Goal: Task Accomplishment & Management: Manage account settings

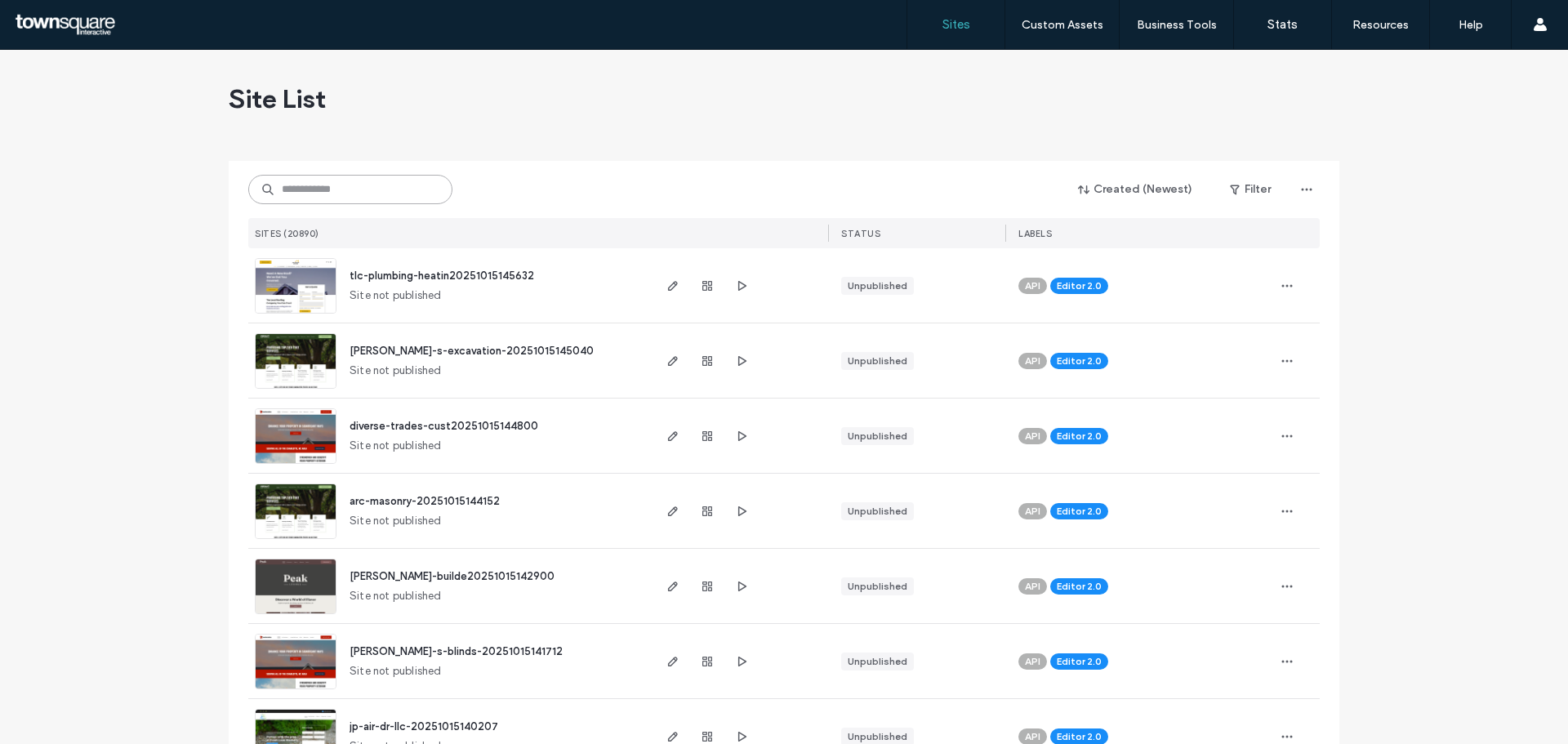
click at [389, 187] on input at bounding box center [350, 189] width 204 height 30
paste input "**********"
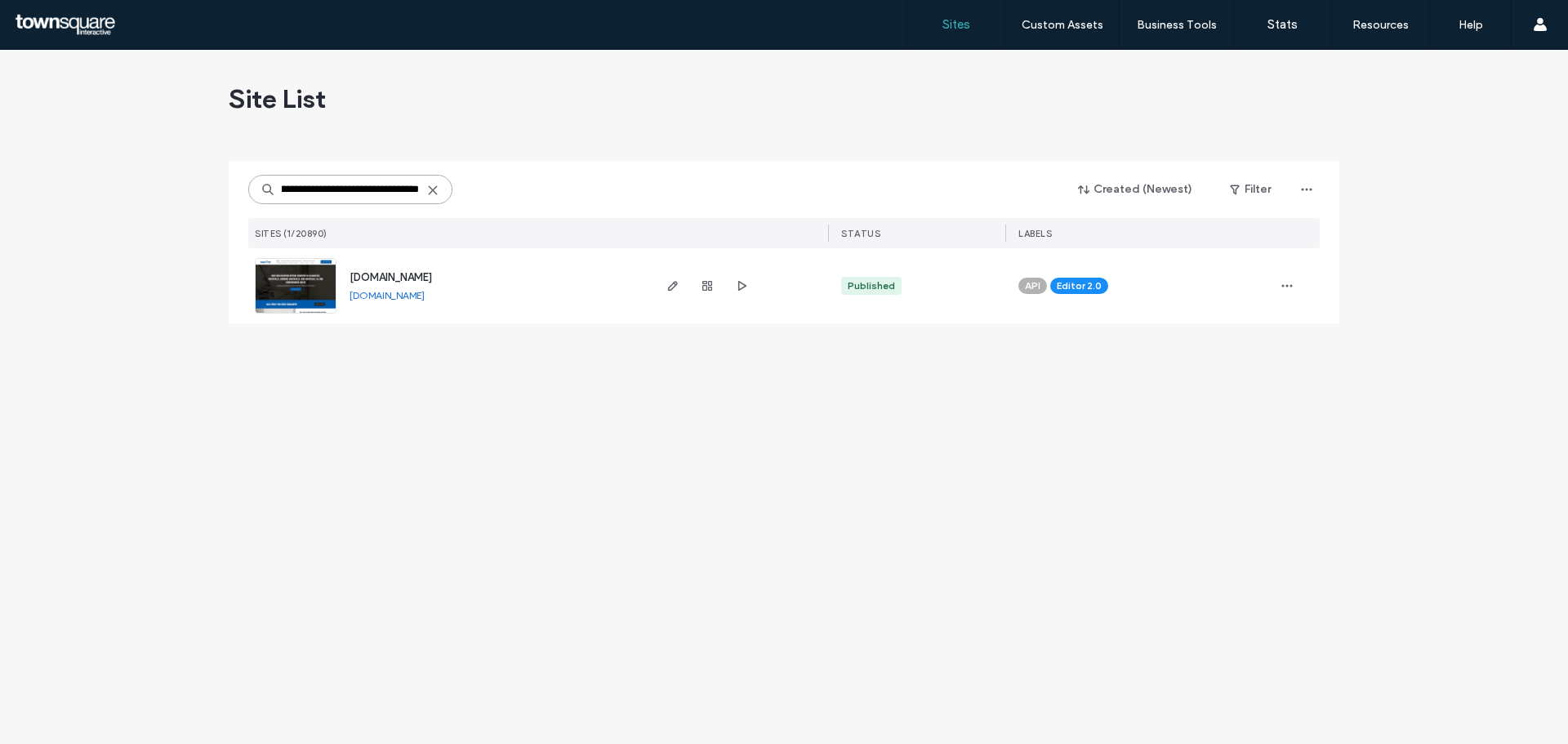
type input "**********"
click at [423, 275] on span "[DOMAIN_NAME]" at bounding box center [390, 278] width 82 height 13
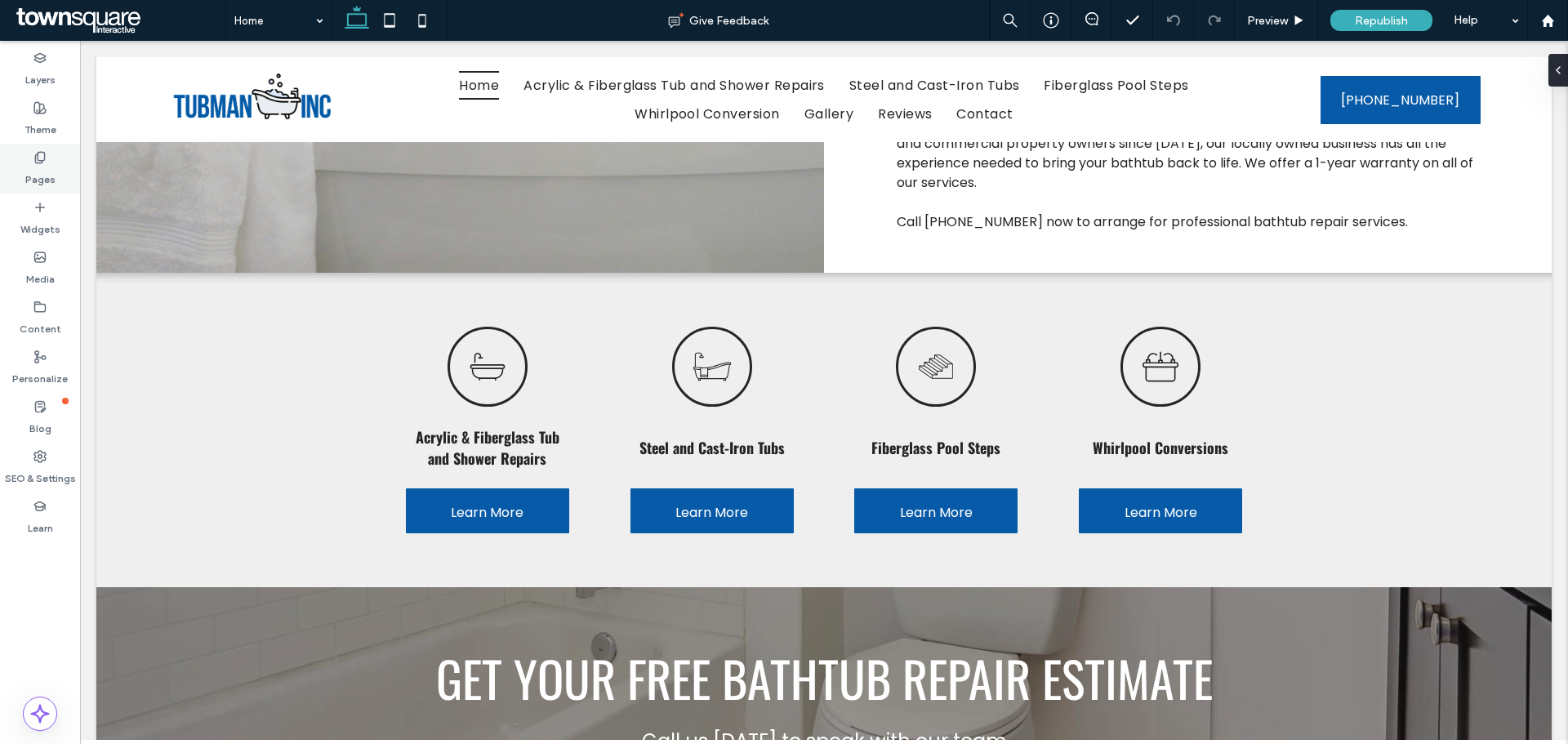
click at [56, 166] on div "Pages" at bounding box center [40, 168] width 80 height 50
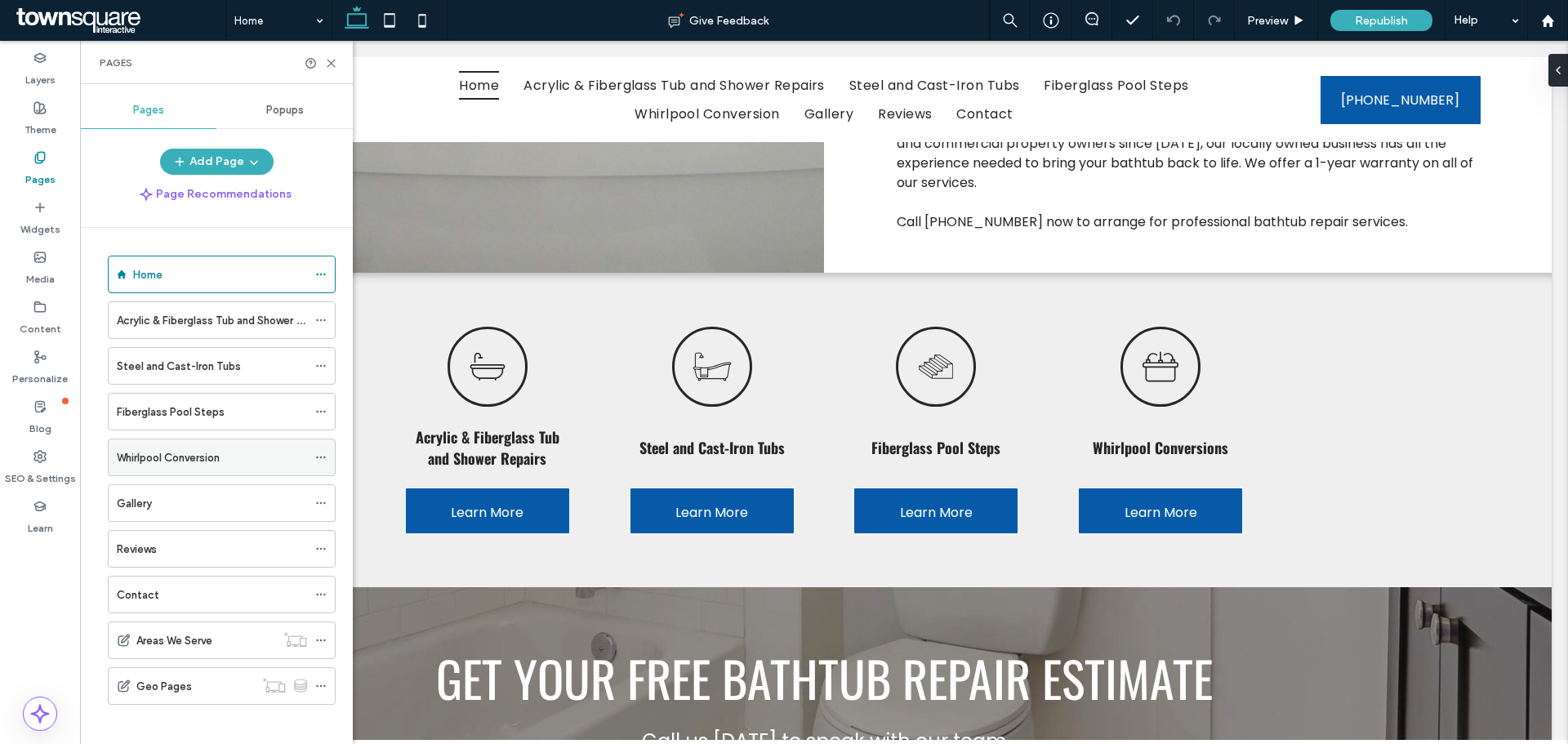
scroll to position [10, 0]
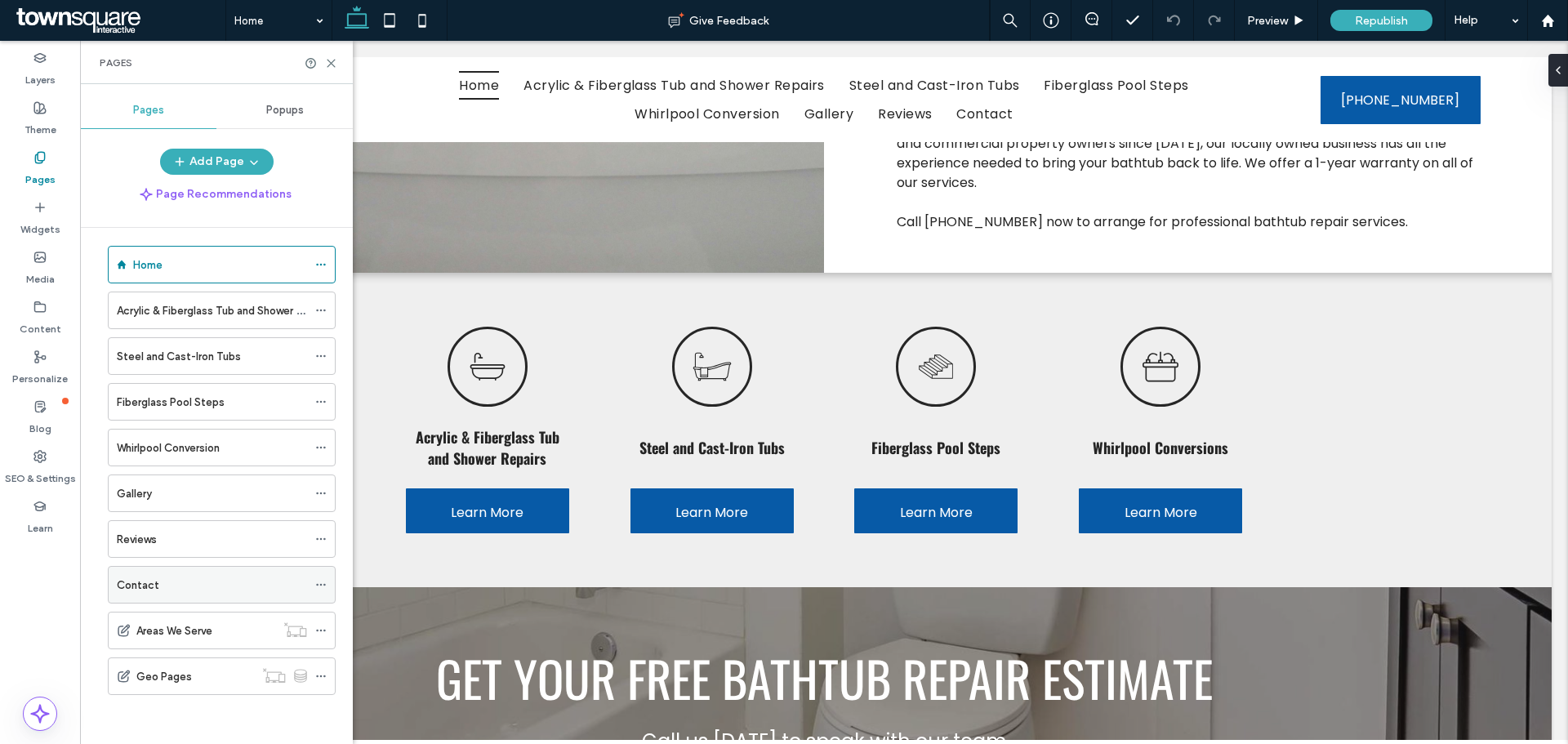
click at [188, 580] on div "Contact" at bounding box center [212, 584] width 190 height 17
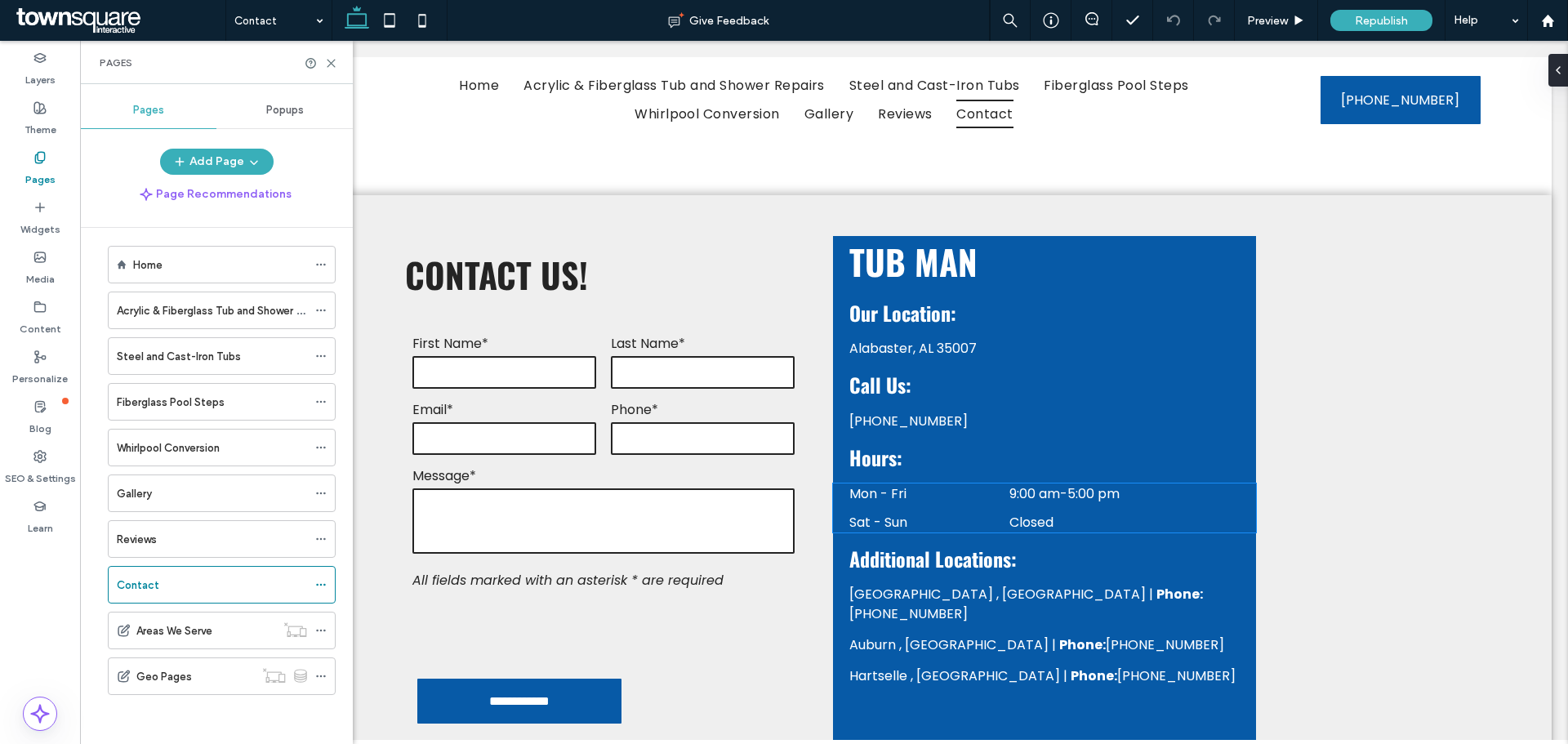
scroll to position [326, 0]
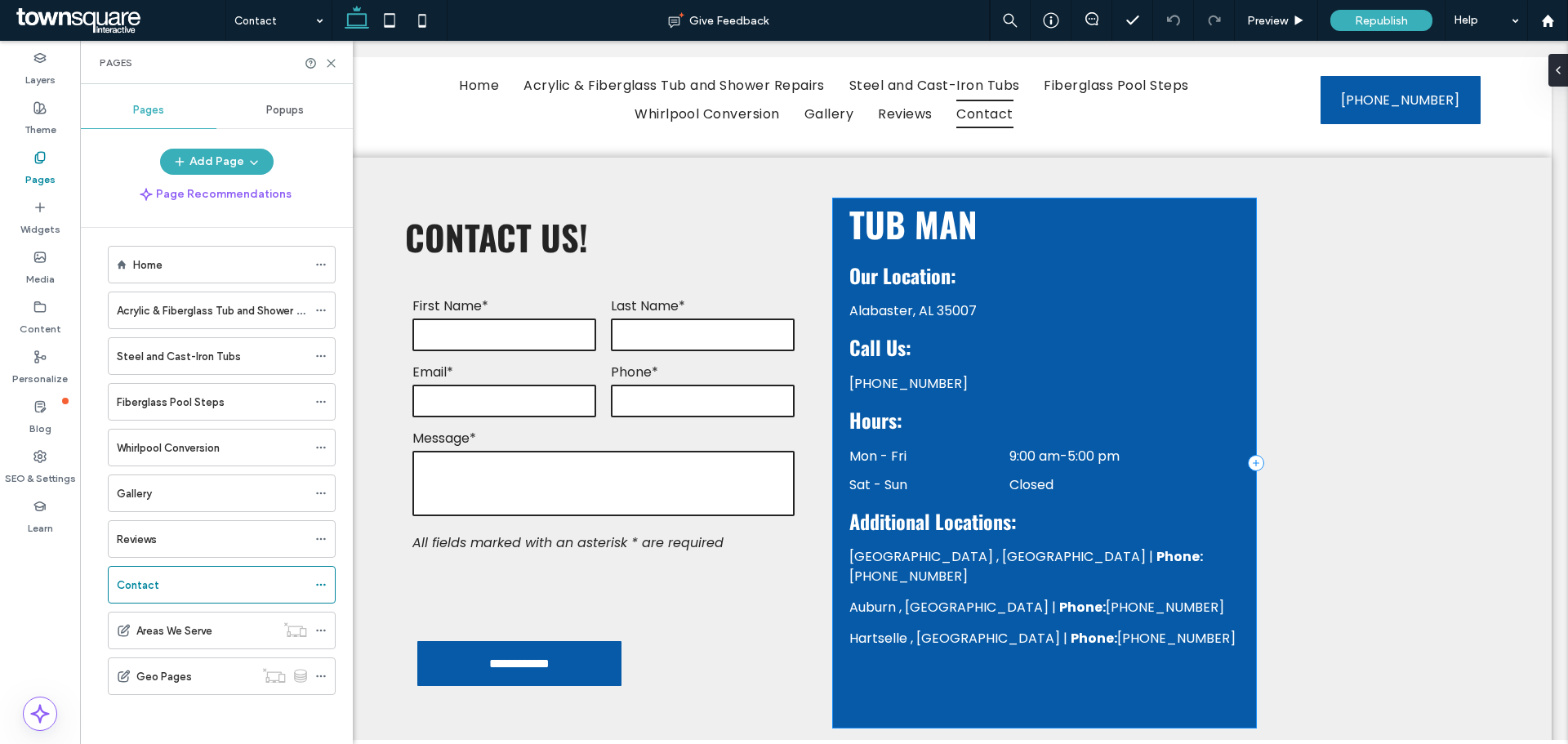
click at [1138, 547] on div "Alabaster, AL 35007 TUB MAN Our Location: [PHONE_NUMBER] Hours: Call Us: Mon - …" at bounding box center [1044, 463] width 423 height 529
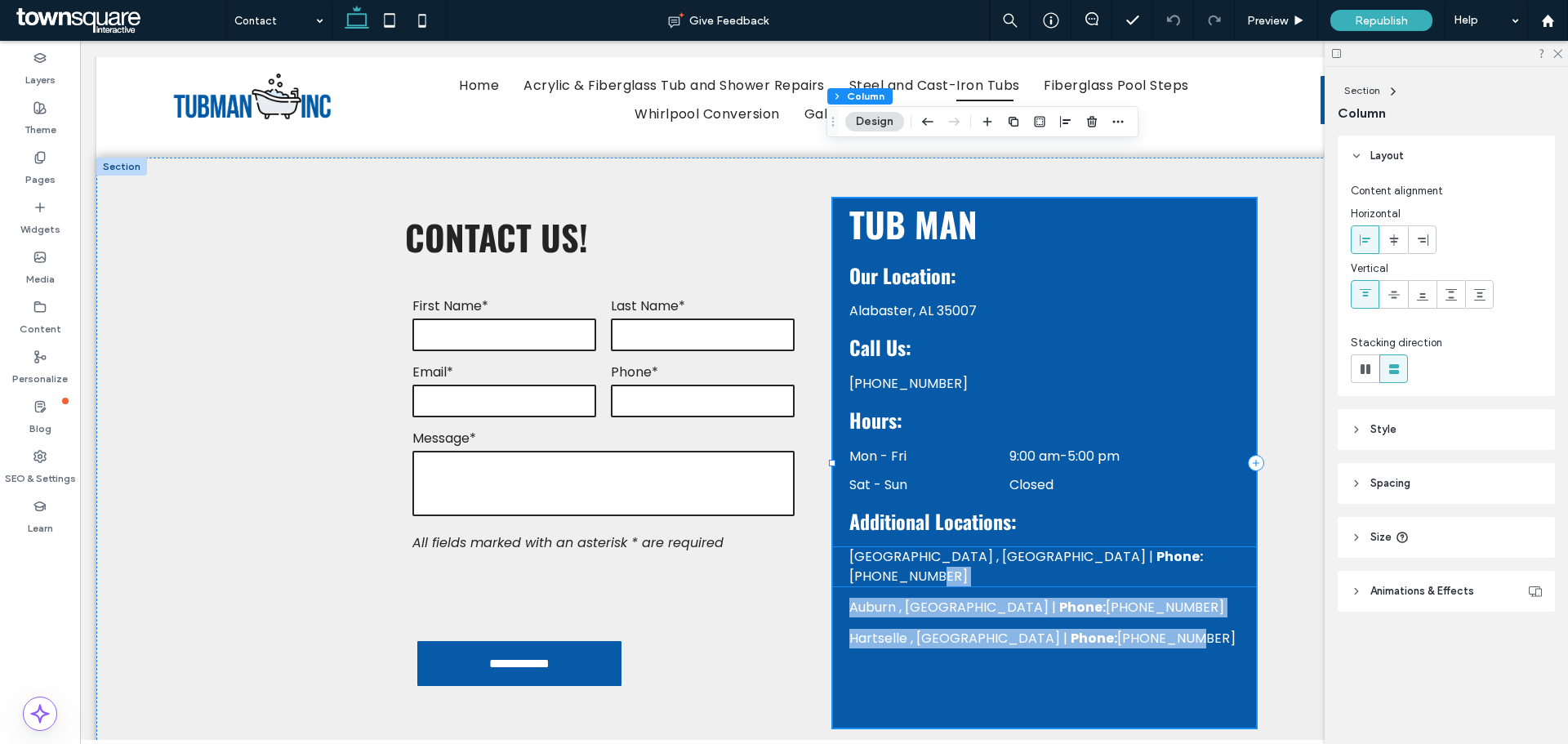
drag, startPoint x: 1051, startPoint y: 591, endPoint x: 1057, endPoint y: 494, distance: 97.2
click at [1057, 494] on div "Alabaster, AL 35007 TUB MAN Our Location: [PHONE_NUMBER] Hours: Call Us: Mon - …" at bounding box center [1044, 463] width 423 height 529
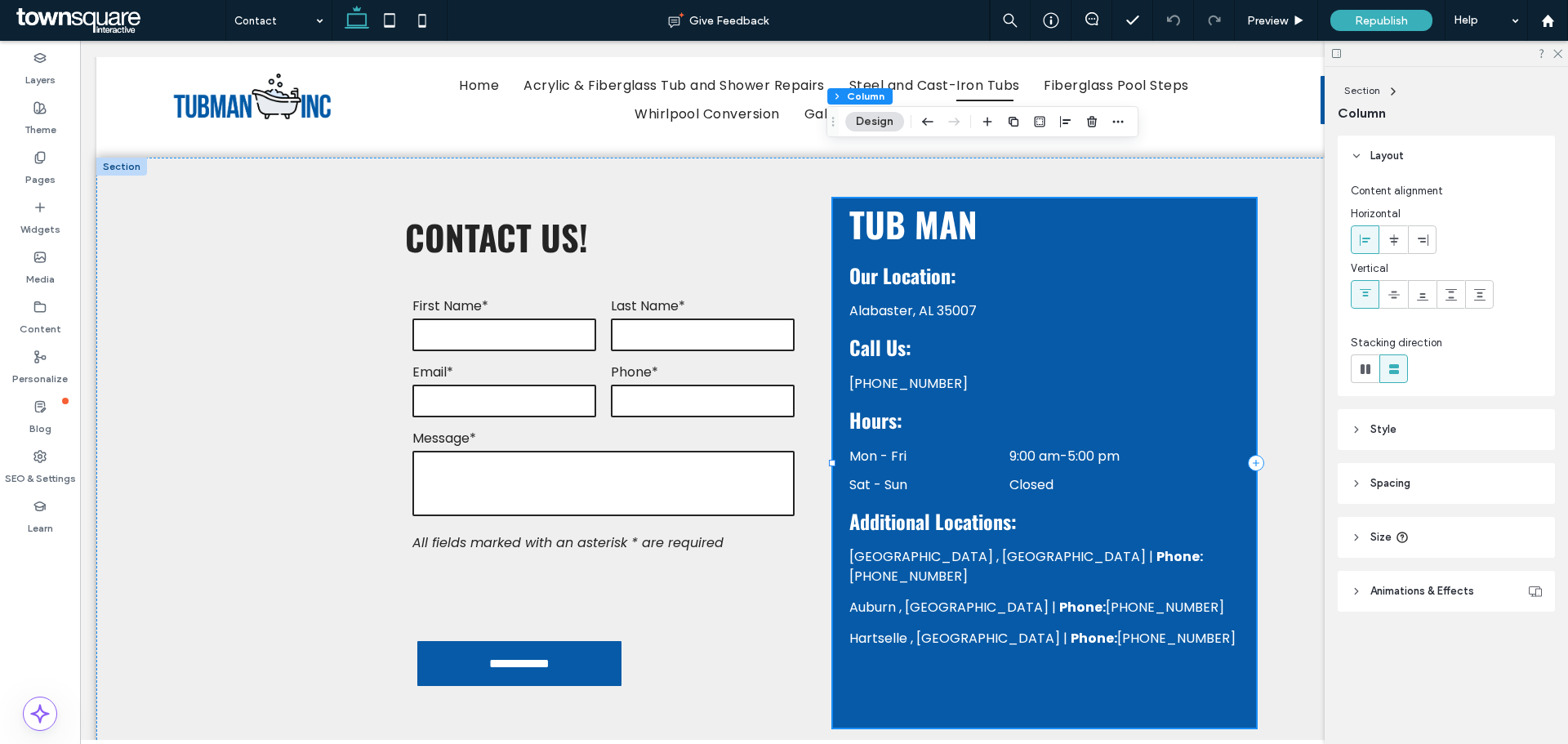
click at [1123, 602] on div "Alabaster, AL 35007 TUB MAN Our Location: [PHONE_NUMBER] Hours: Call Us: Mon - …" at bounding box center [1044, 463] width 423 height 529
click at [1158, 598] on p "[GEOGRAPHIC_DATA] , [GEOGRAPHIC_DATA] | Phone: [PHONE_NUMBER]" at bounding box center [1044, 608] width 390 height 20
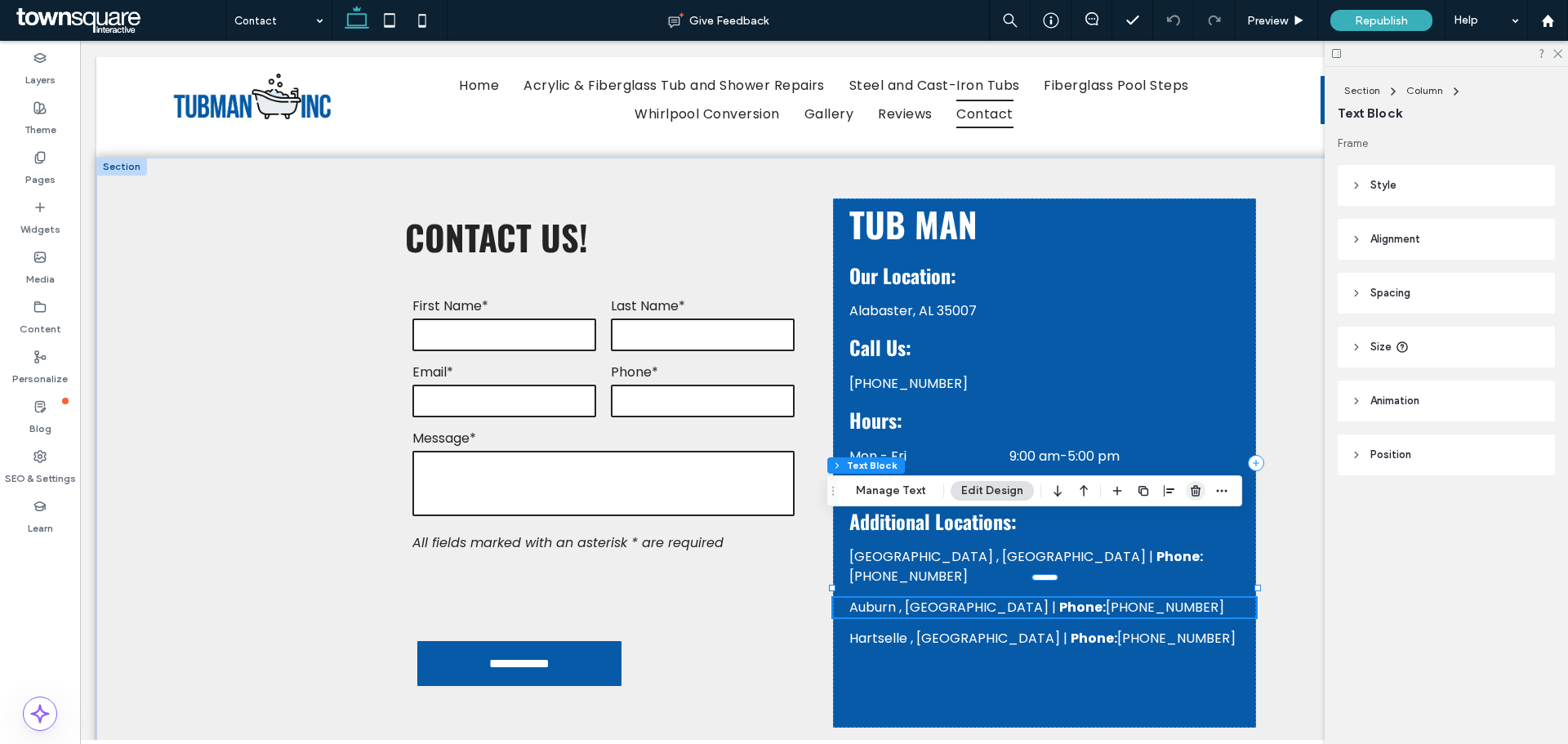
click at [1191, 494] on use "button" at bounding box center [1196, 491] width 10 height 11
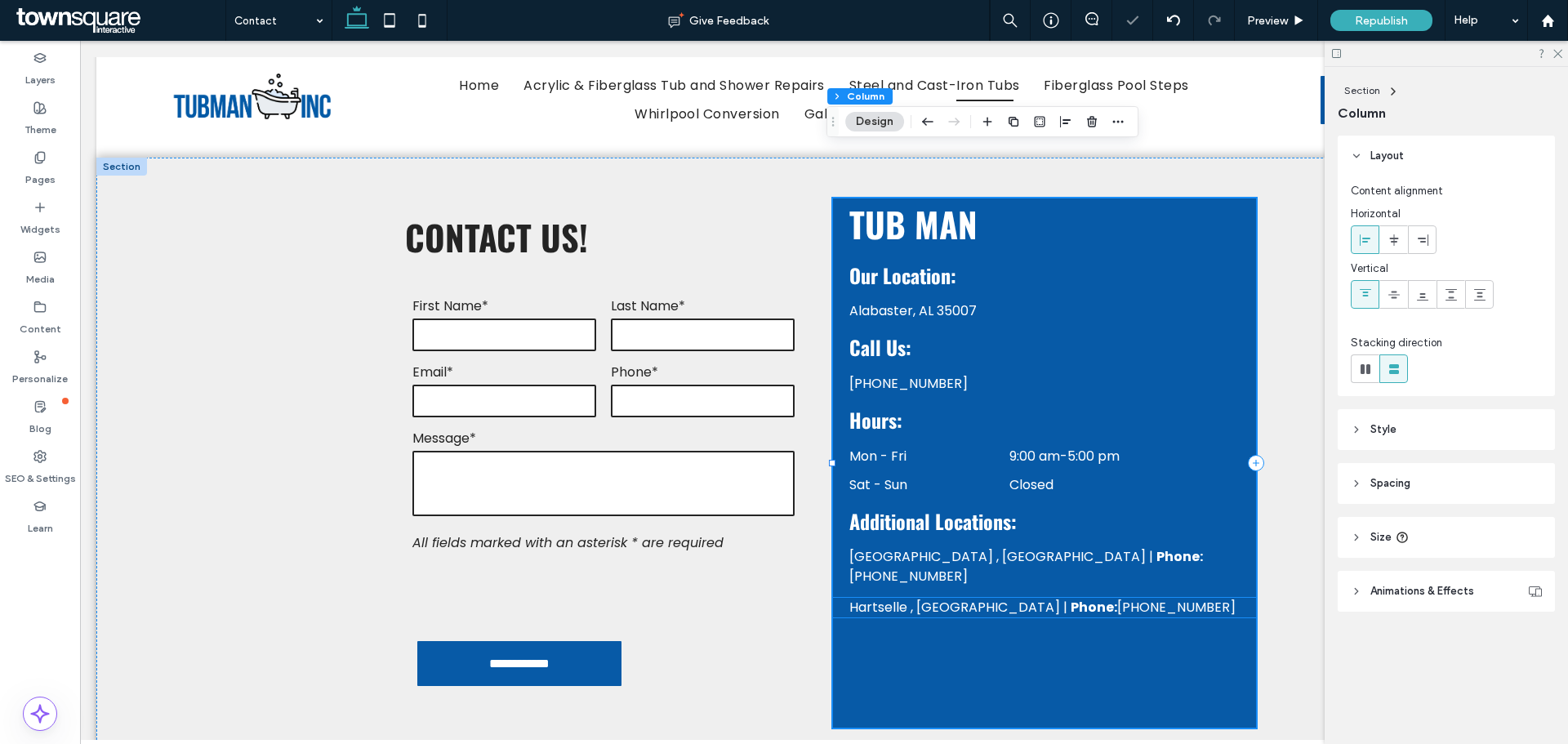
click at [1103, 598] on p "Hartselle , [GEOGRAPHIC_DATA] | Phone: [PHONE_NUMBER]" at bounding box center [1044, 608] width 390 height 20
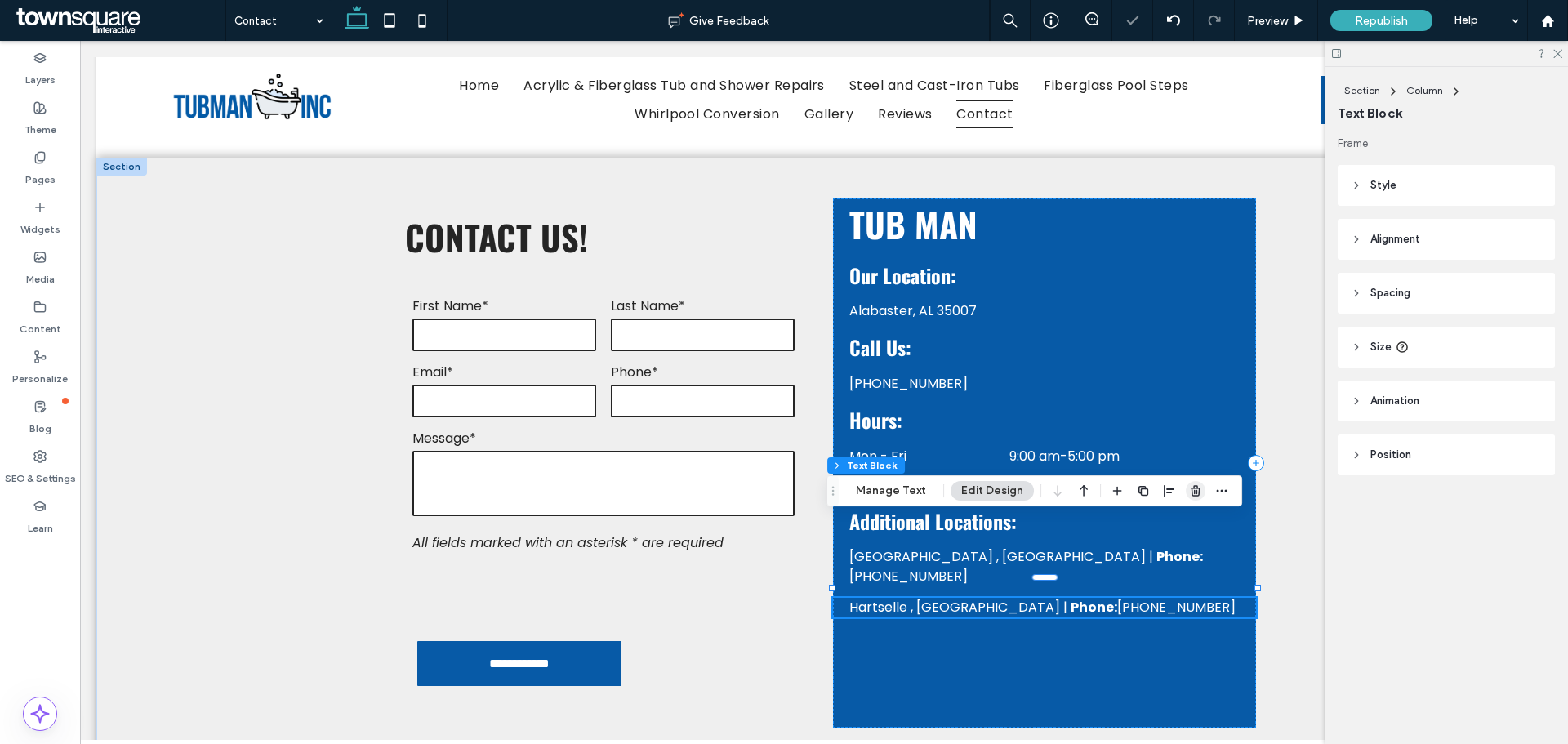
drag, startPoint x: 1191, startPoint y: 491, endPoint x: 1111, endPoint y: 449, distance: 90.4
click at [1191, 491] on icon "button" at bounding box center [1196, 491] width 13 height 13
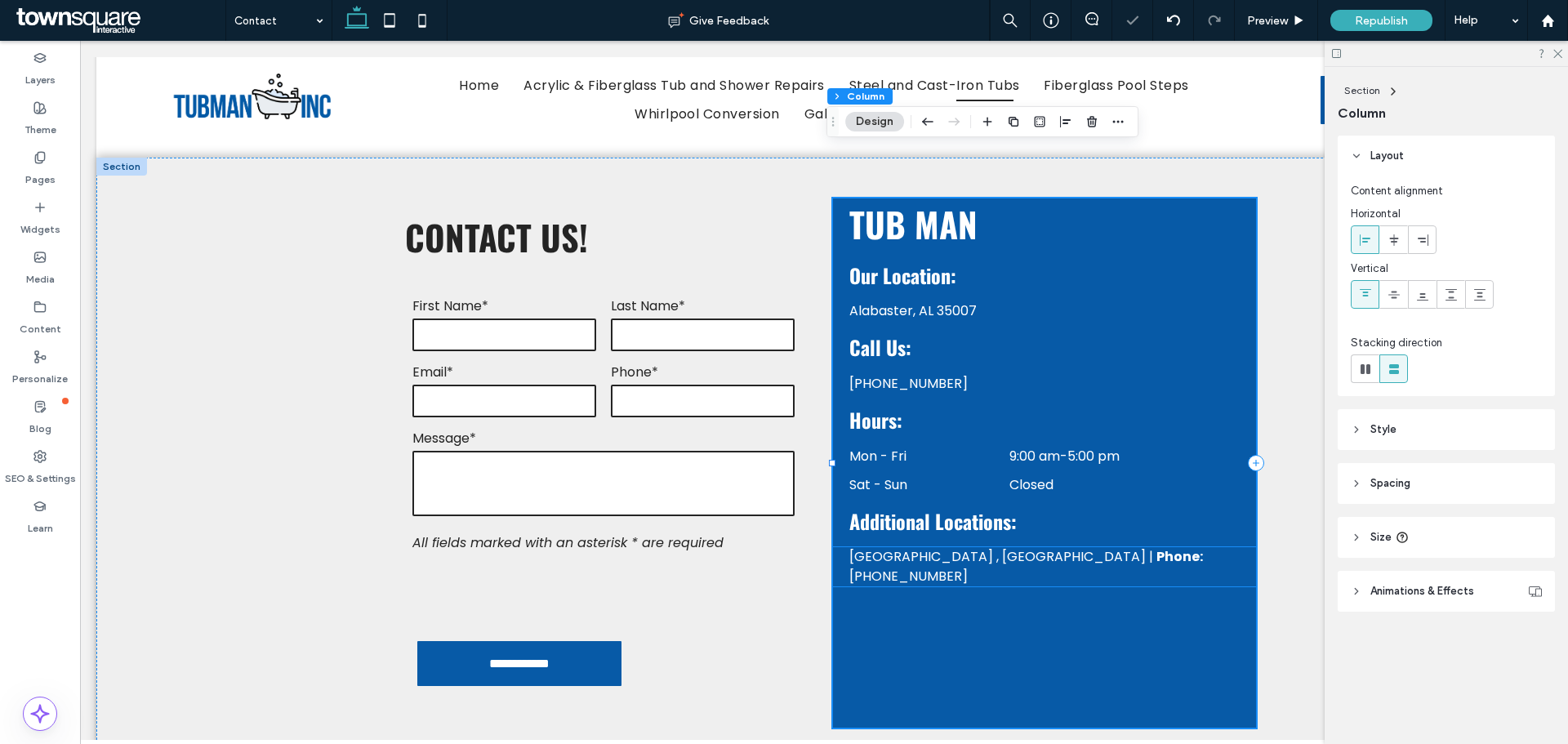
click at [1144, 547] on p "[GEOGRAPHIC_DATA] , [GEOGRAPHIC_DATA] | Phone: [PHONE_NUMBER]" at bounding box center [1044, 566] width 390 height 39
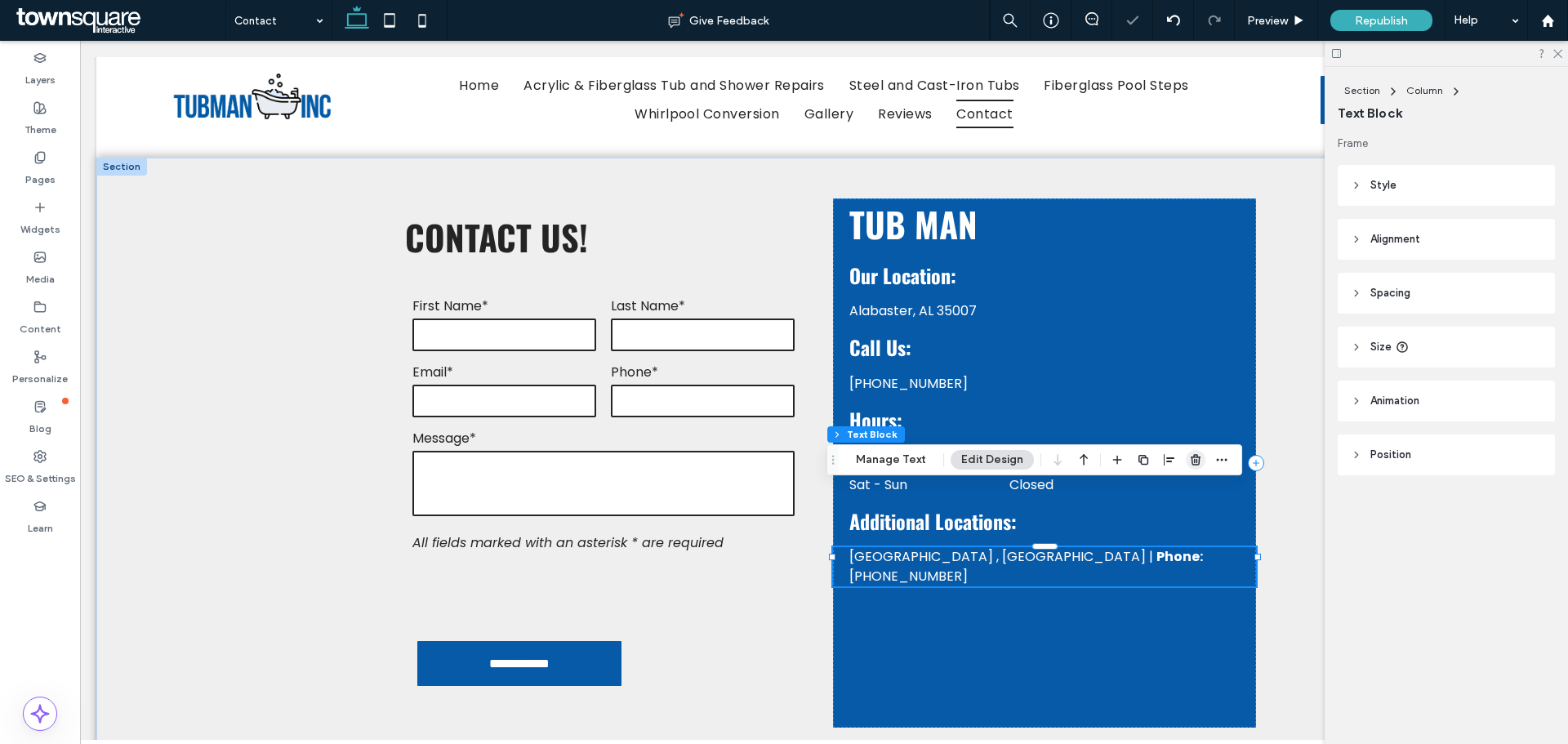
click at [1197, 460] on use "button" at bounding box center [1196, 460] width 10 height 11
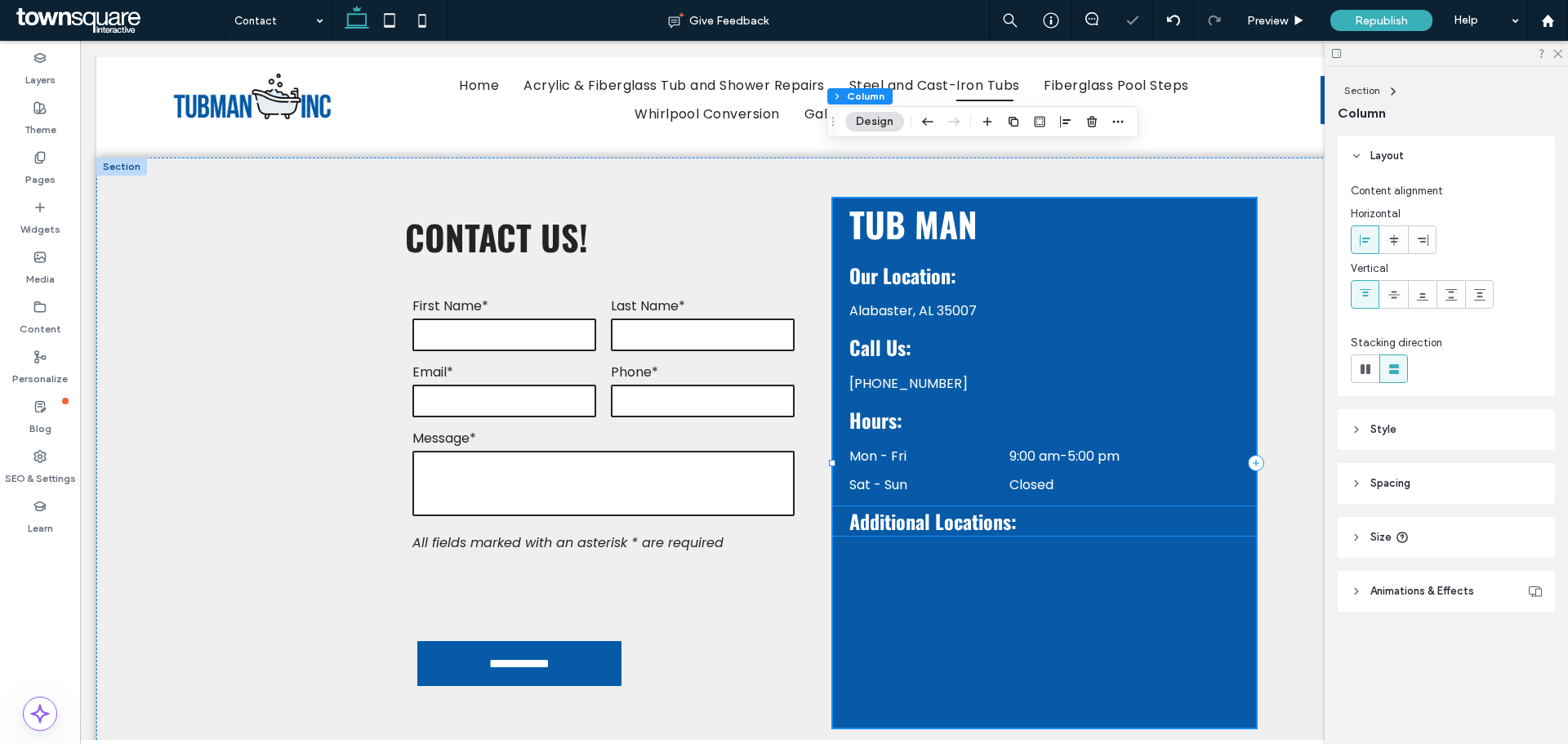
click at [1008, 507] on span "Additional Locations:" at bounding box center [933, 521] width 168 height 30
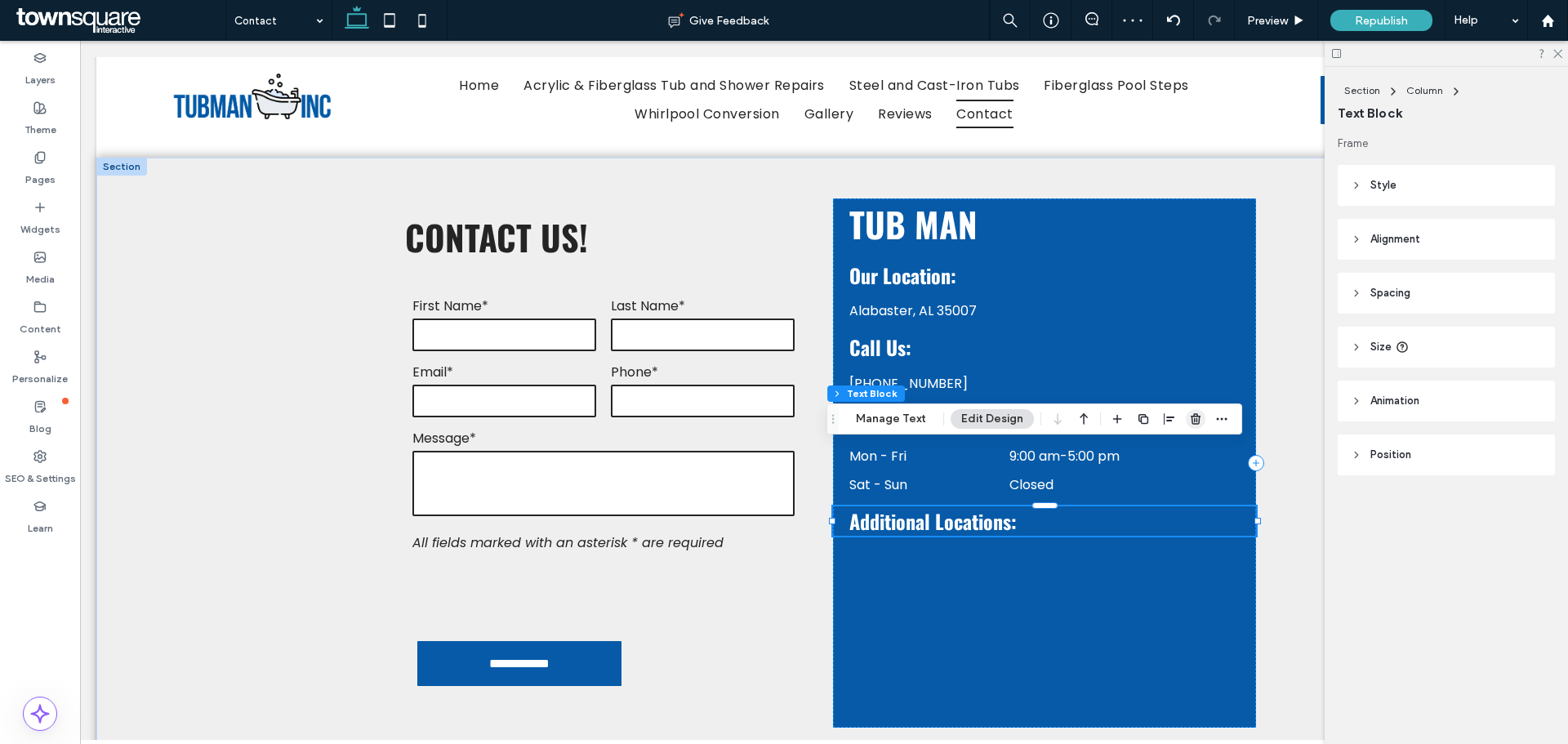
click at [1189, 418] on icon "button" at bounding box center [1196, 418] width 13 height 13
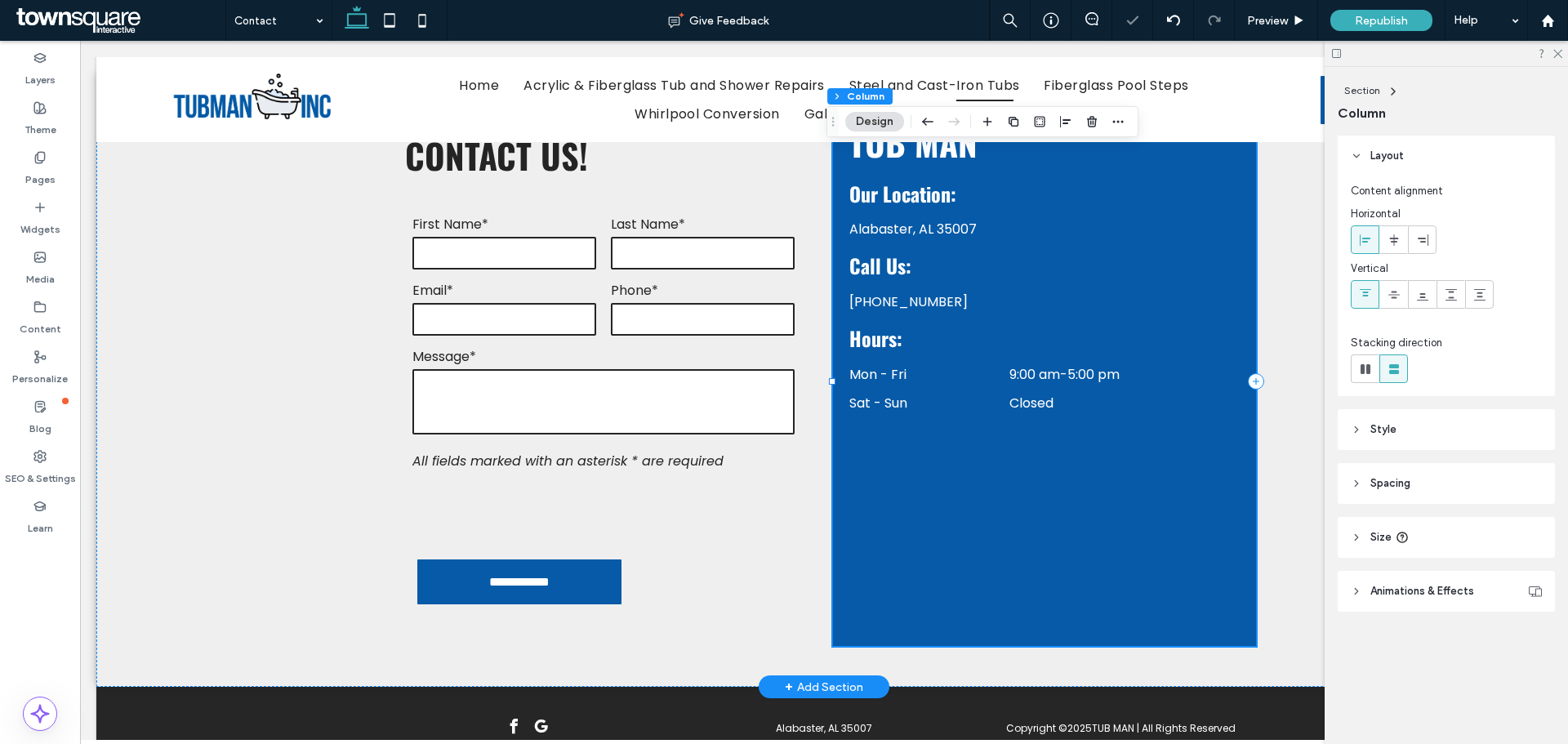
click at [1018, 566] on div "Alabaster, AL 35007 TUB MAN Our Location: [PHONE_NUMBER] Hours: Call Us: Mon - …" at bounding box center [1044, 381] width 423 height 529
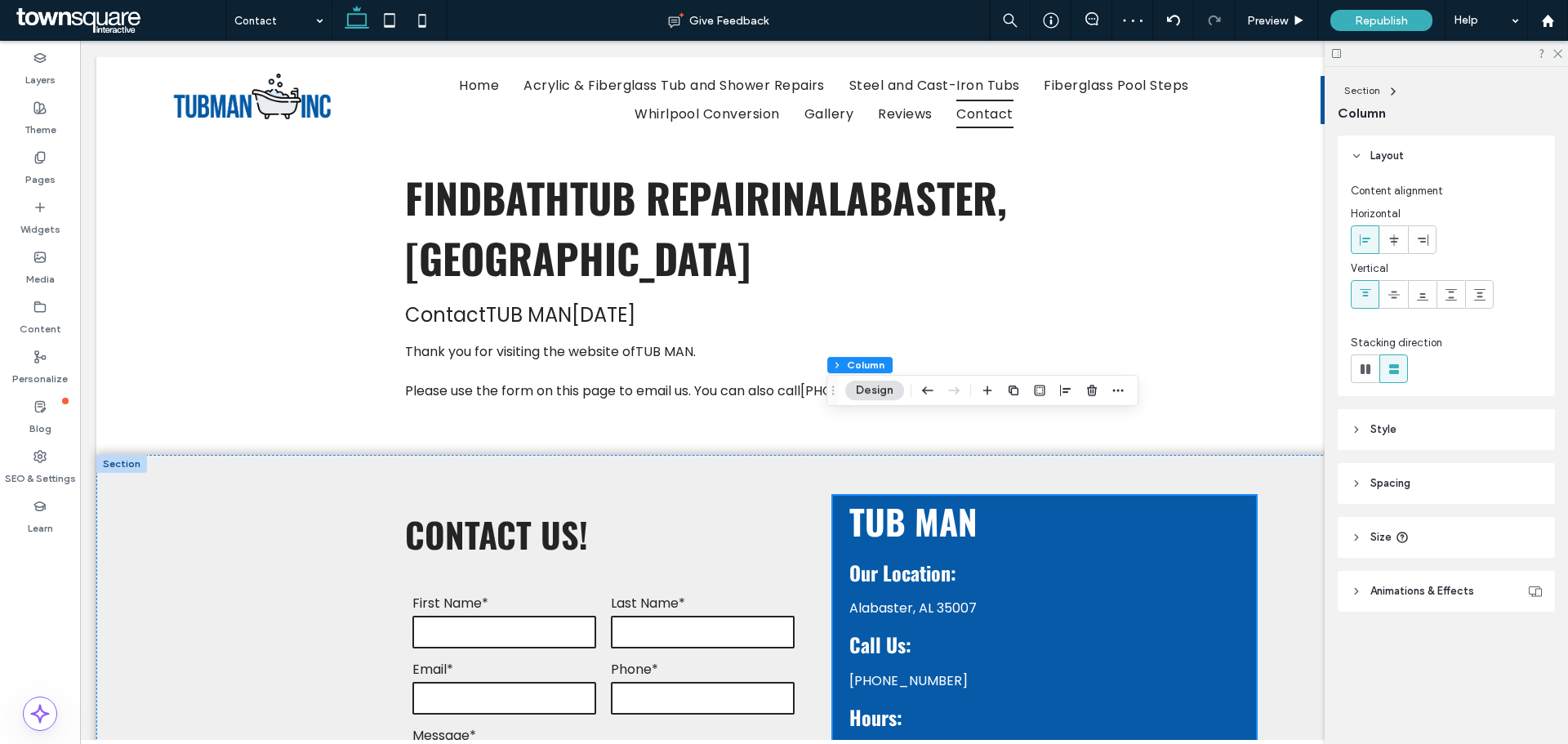
scroll to position [0, 0]
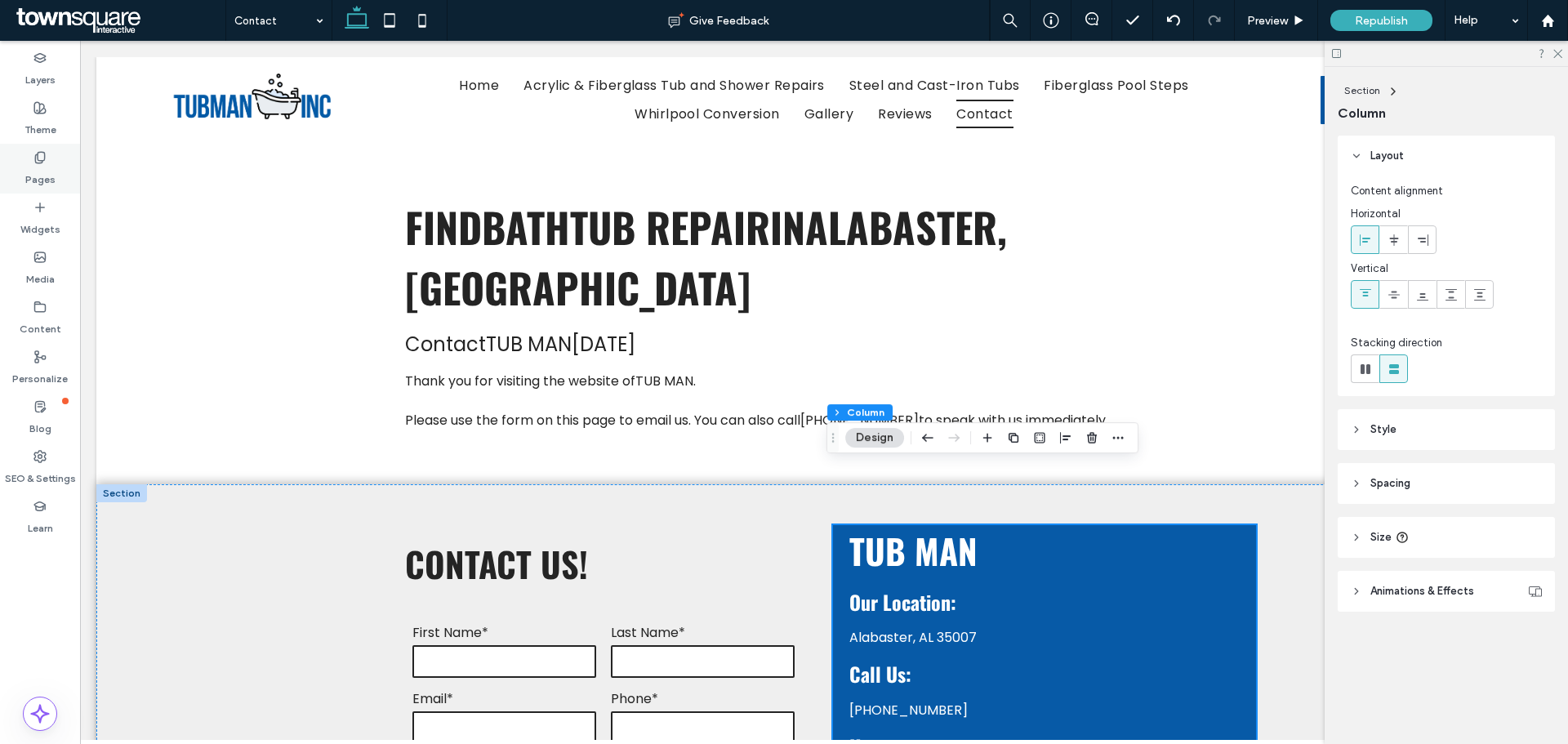
click at [41, 177] on label "Pages" at bounding box center [41, 175] width 31 height 23
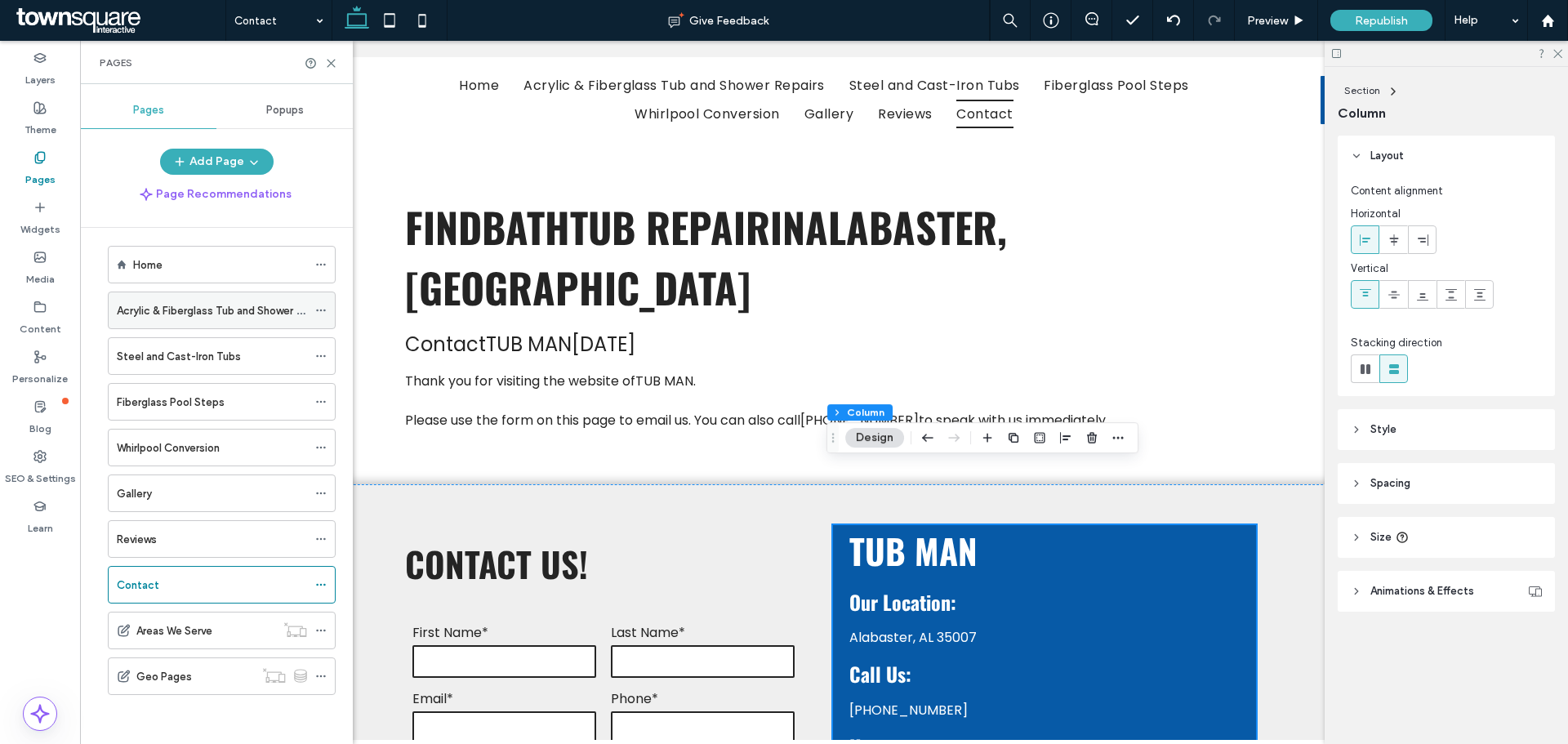
click at [211, 299] on div "Acrylic & Fiberglass Tub and Shower Repairs" at bounding box center [212, 310] width 190 height 36
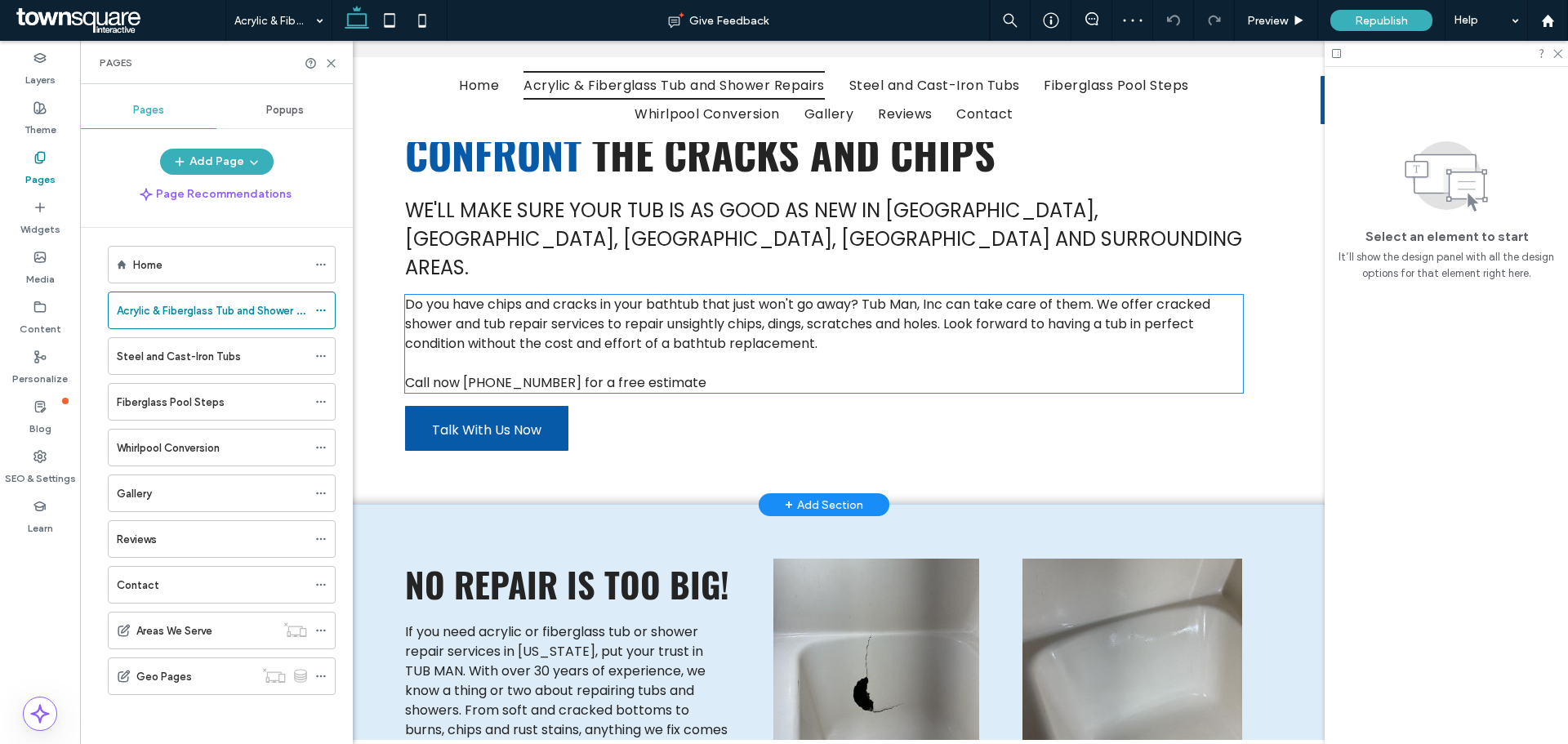
scroll to position [308, 0]
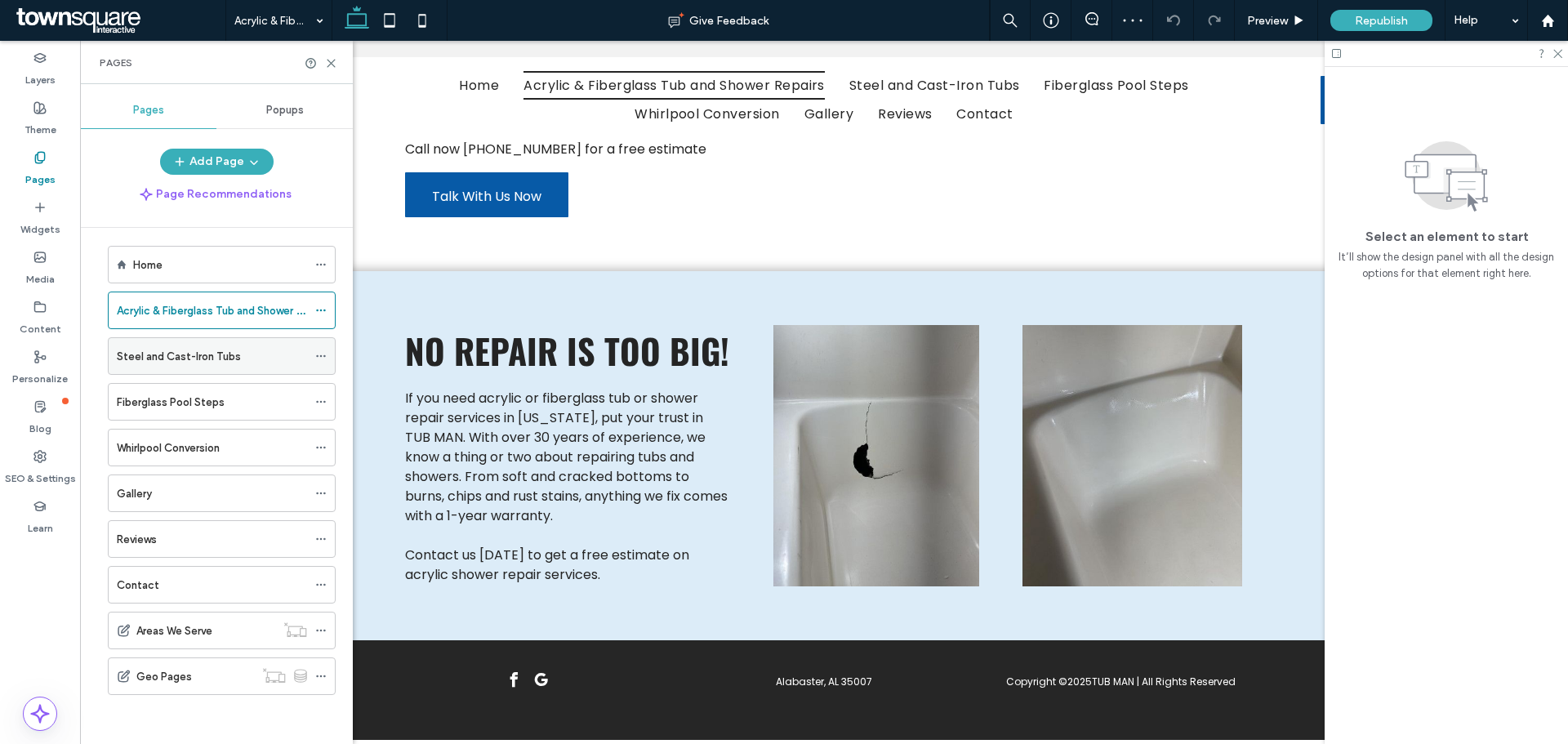
click at [236, 362] on label "Steel and Cast-Iron Tubs" at bounding box center [179, 357] width 124 height 29
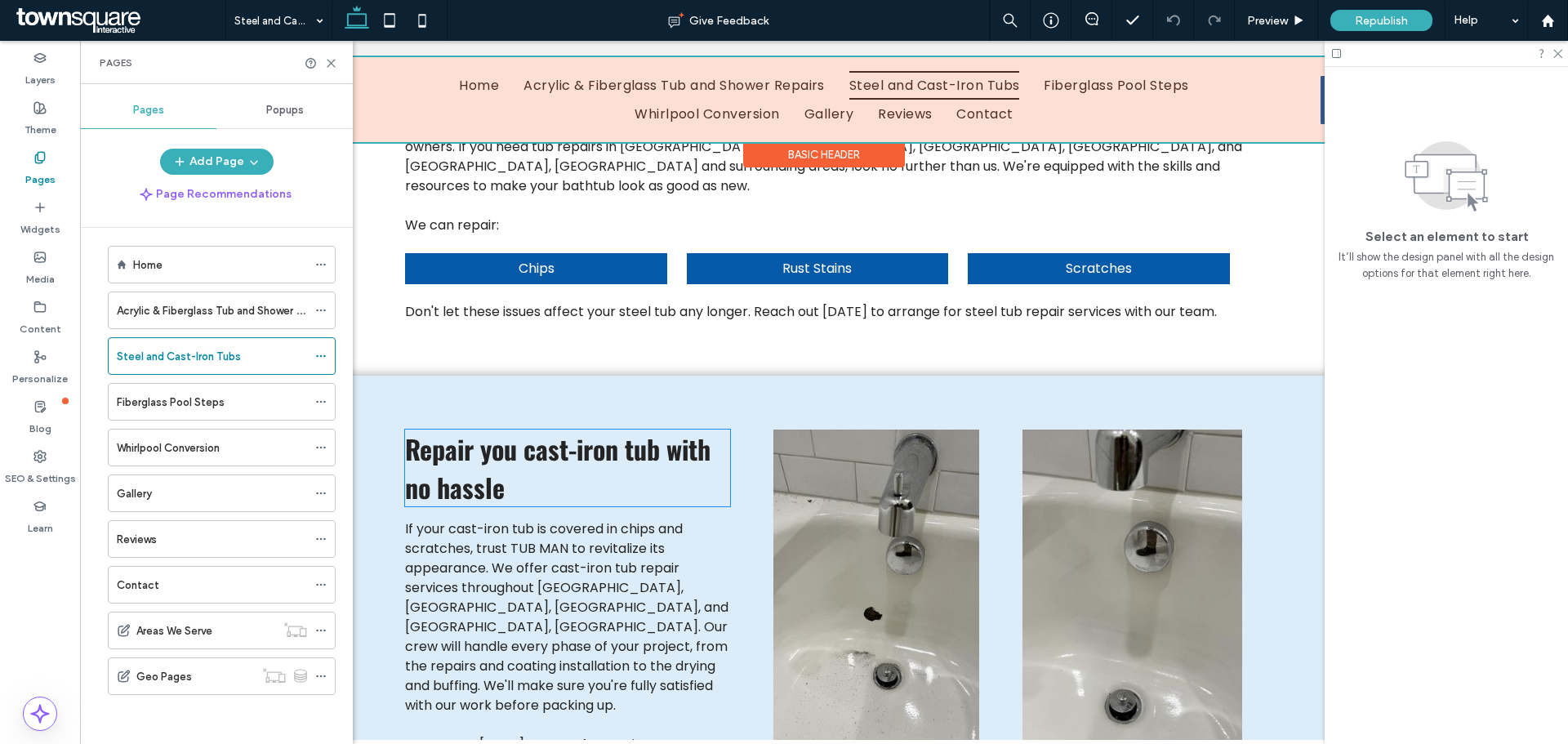
scroll to position [212, 0]
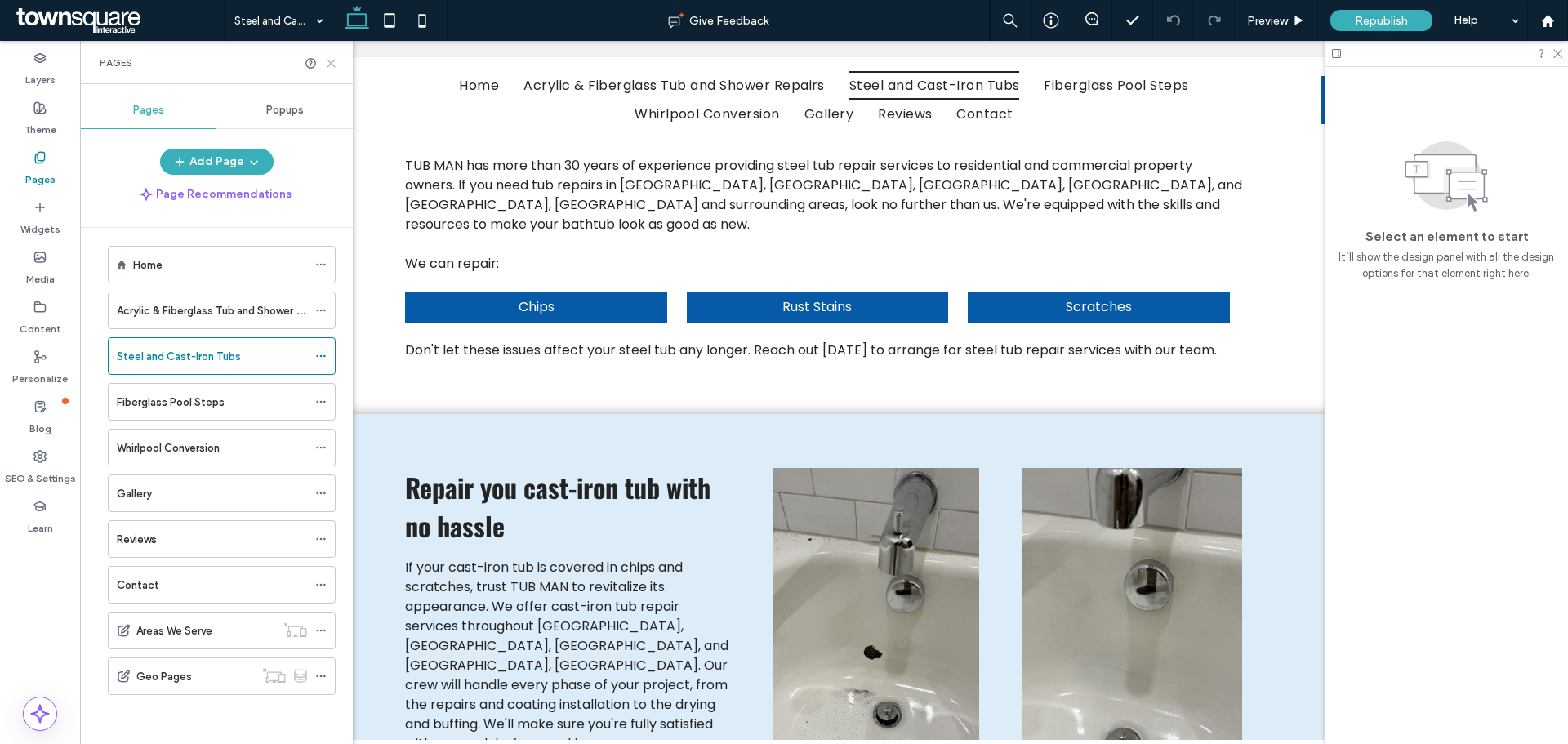
click at [334, 62] on icon at bounding box center [331, 63] width 13 height 13
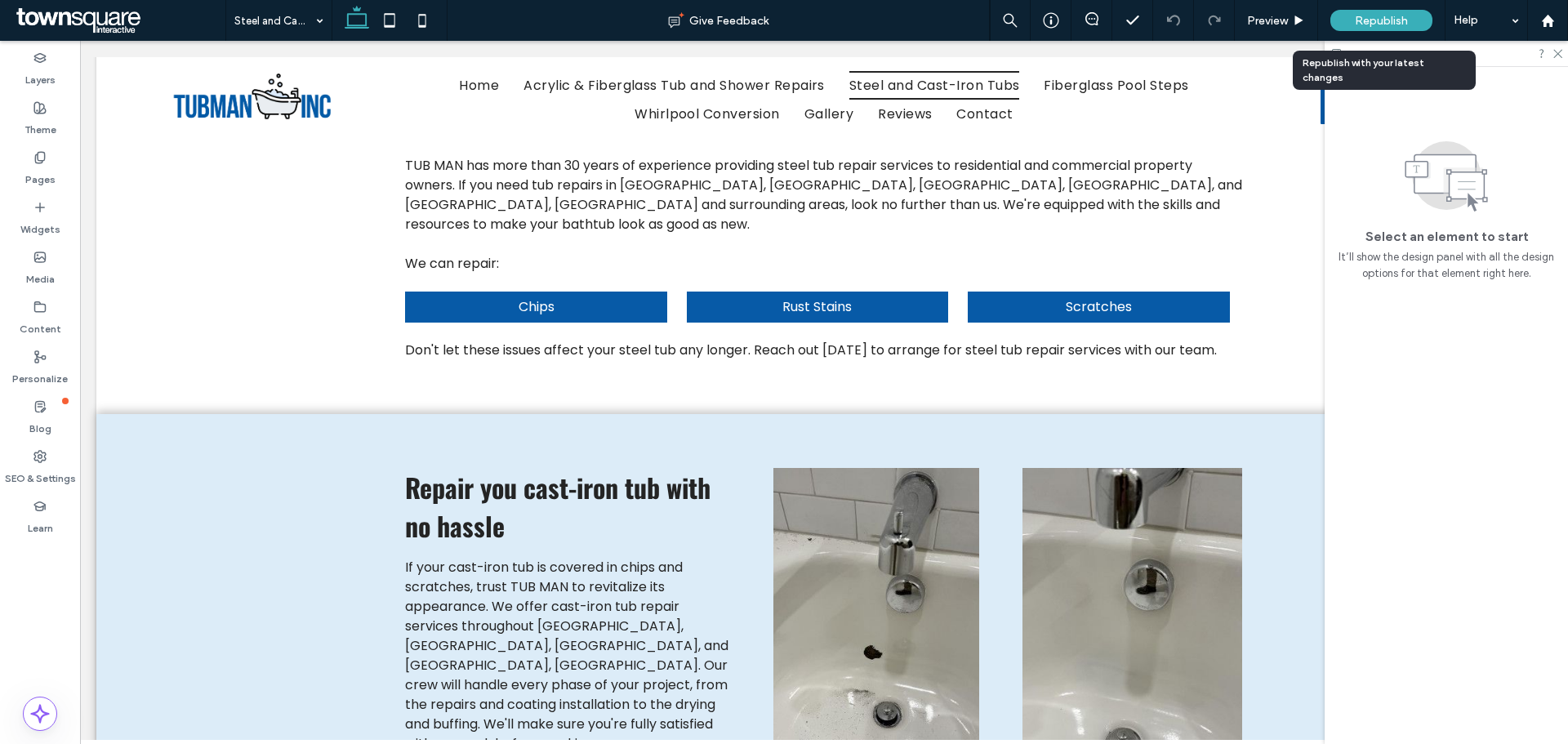
click at [1365, 11] on div "Republish" at bounding box center [1380, 21] width 102 height 22
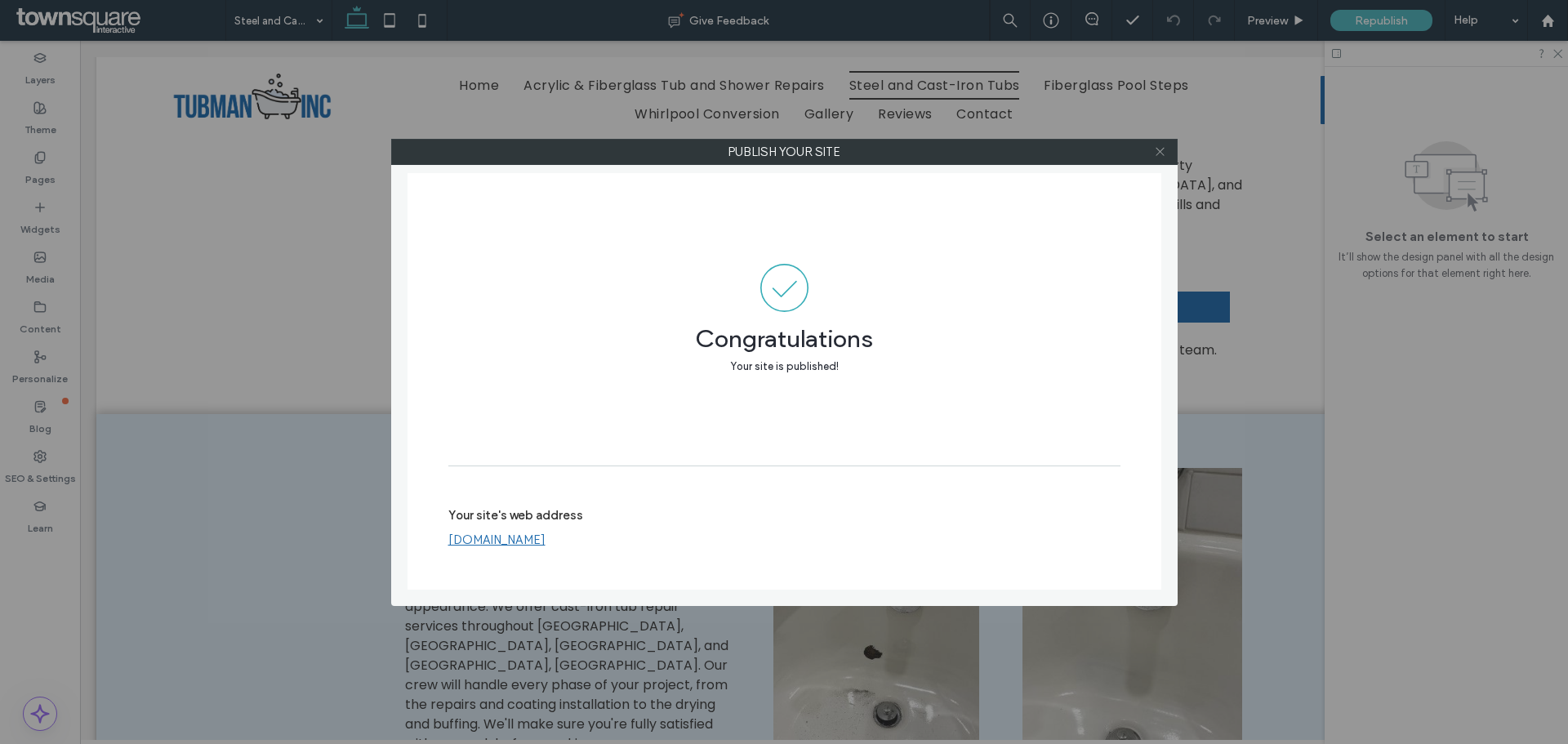
click at [1157, 145] on icon at bounding box center [1160, 152] width 13 height 13
